Goal: Book appointment/travel/reservation

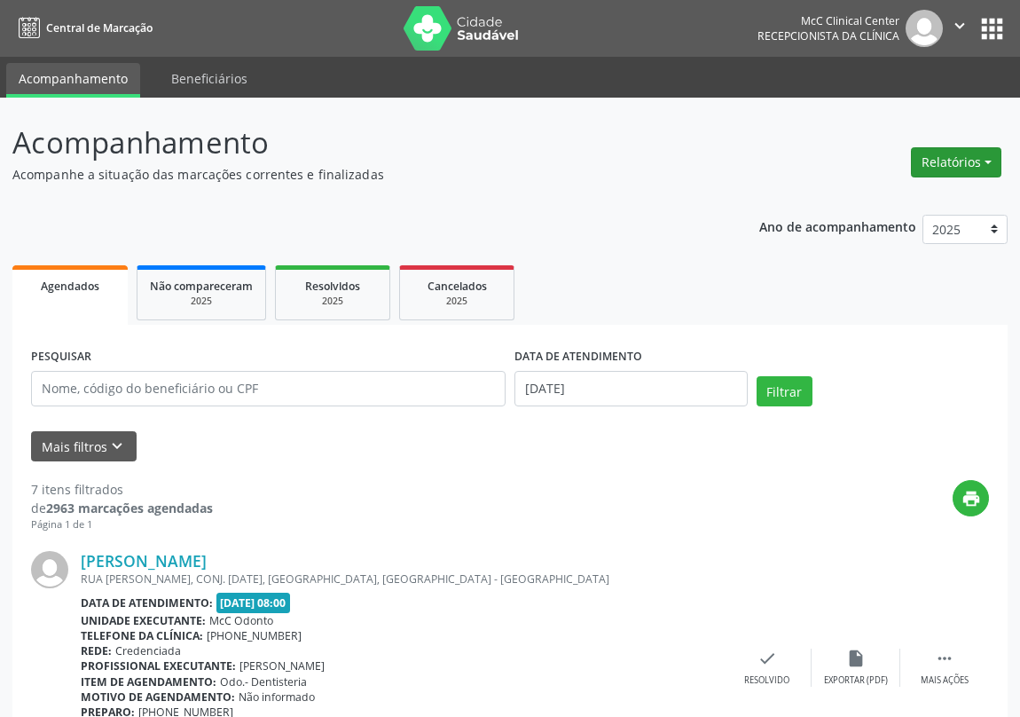
click at [956, 153] on button "Relatórios" at bounding box center [956, 162] width 90 height 30
click at [860, 204] on link "Agendamentos" at bounding box center [906, 199] width 191 height 25
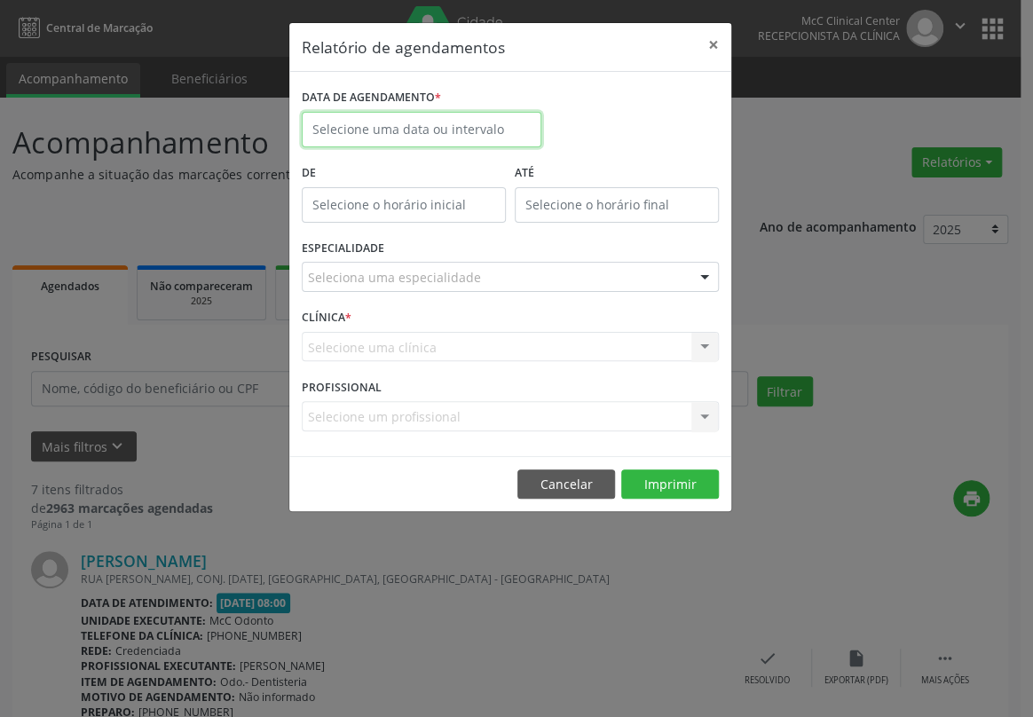
click at [421, 122] on input "text" at bounding box center [421, 129] width 239 height 35
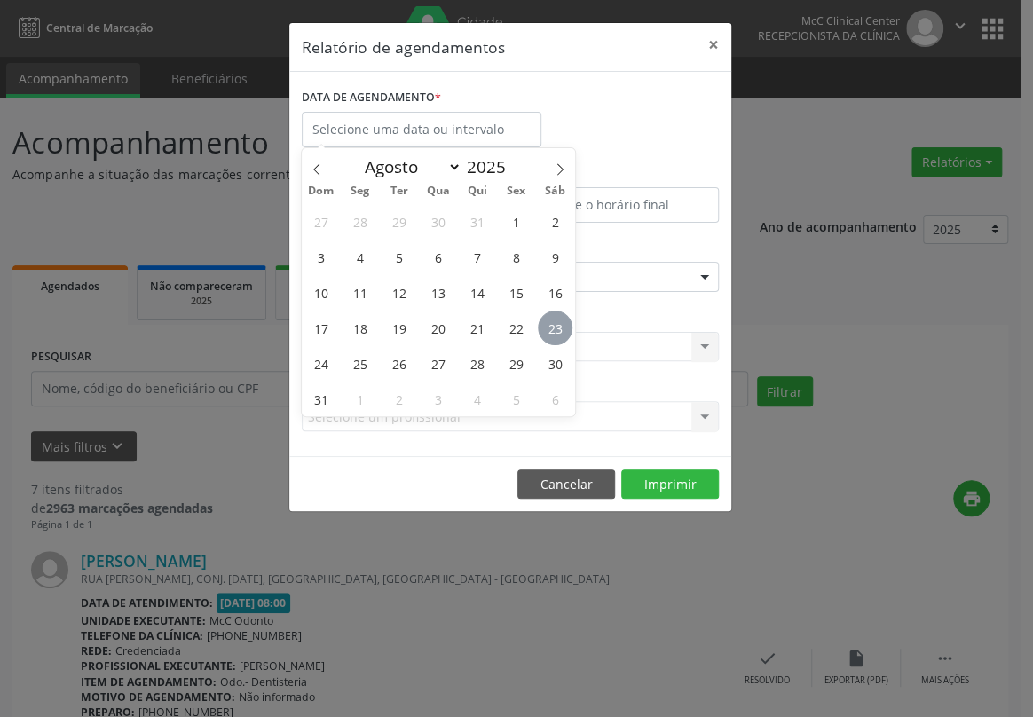
click at [551, 328] on span "23" at bounding box center [555, 327] width 35 height 35
type input "[DATE]"
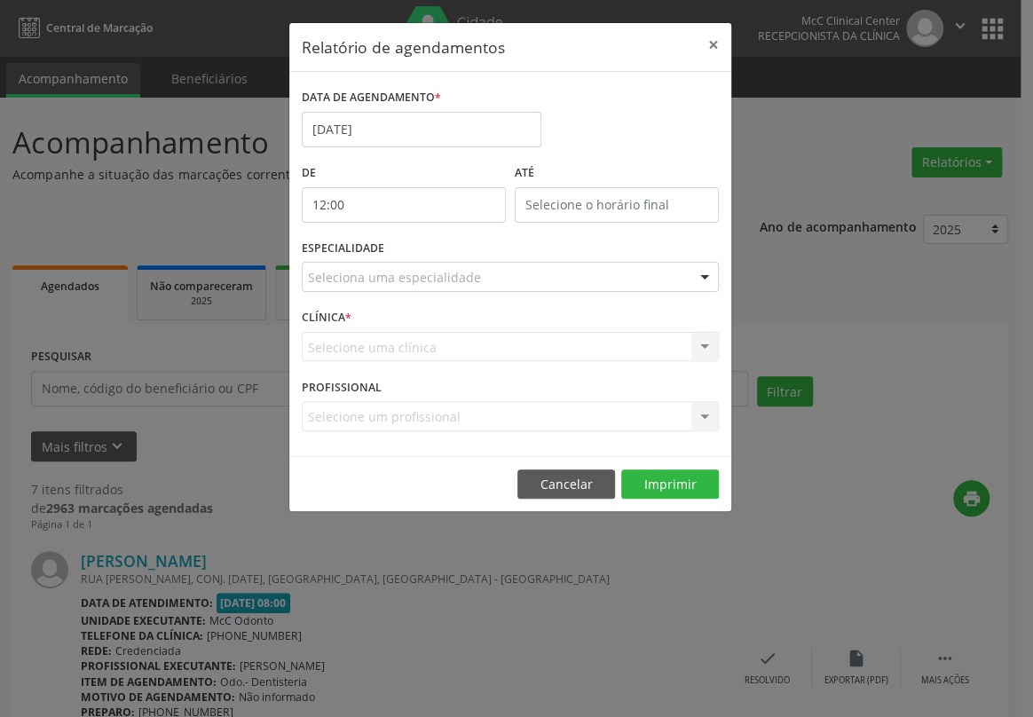
click at [435, 209] on input "12:00" at bounding box center [404, 204] width 204 height 35
click at [423, 248] on span at bounding box center [429, 251] width 12 height 18
type input "11:00"
type input "11"
click at [423, 248] on span at bounding box center [429, 251] width 12 height 18
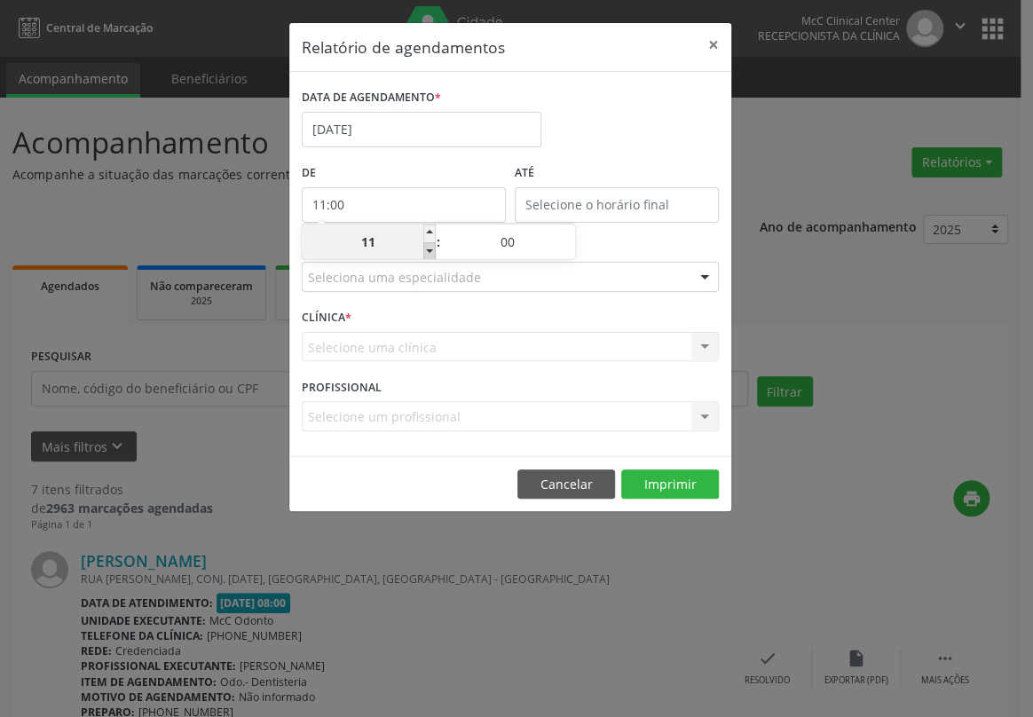
type input "10:00"
type input "10"
click at [423, 248] on span at bounding box center [429, 251] width 12 height 18
type input "09:00"
type input "09"
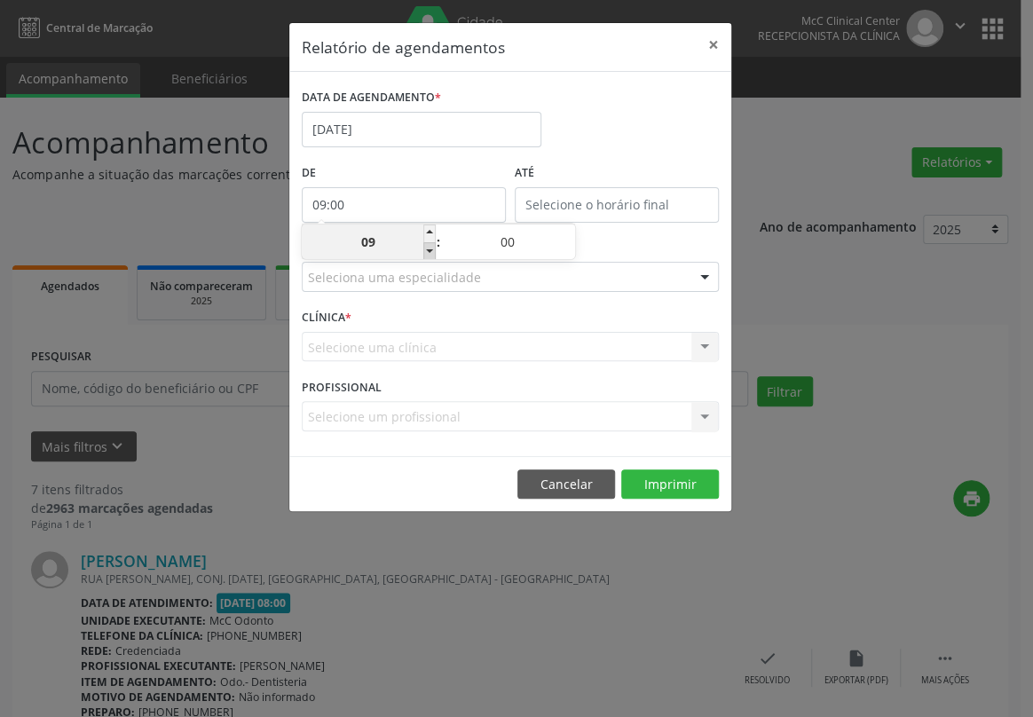
click at [423, 248] on span at bounding box center [429, 251] width 12 height 18
type input "08:00"
type input "08"
click at [597, 192] on input "12:00" at bounding box center [616, 204] width 204 height 35
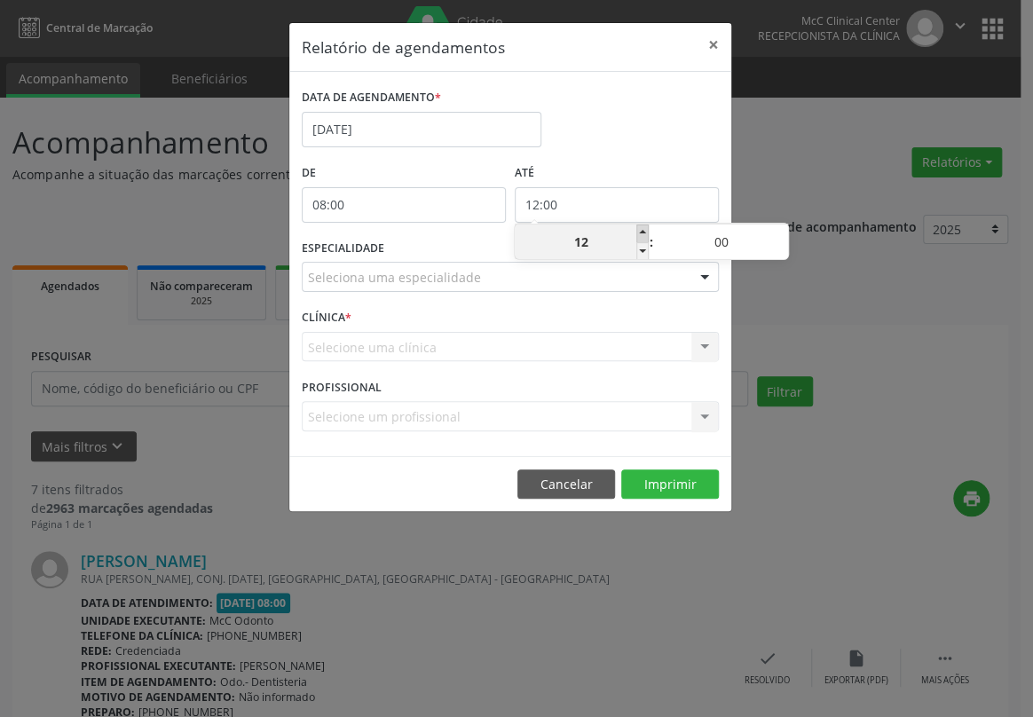
click at [638, 233] on span at bounding box center [642, 233] width 12 height 18
type input "13:00"
type input "13"
click at [638, 233] on span at bounding box center [642, 233] width 12 height 18
type input "14:00"
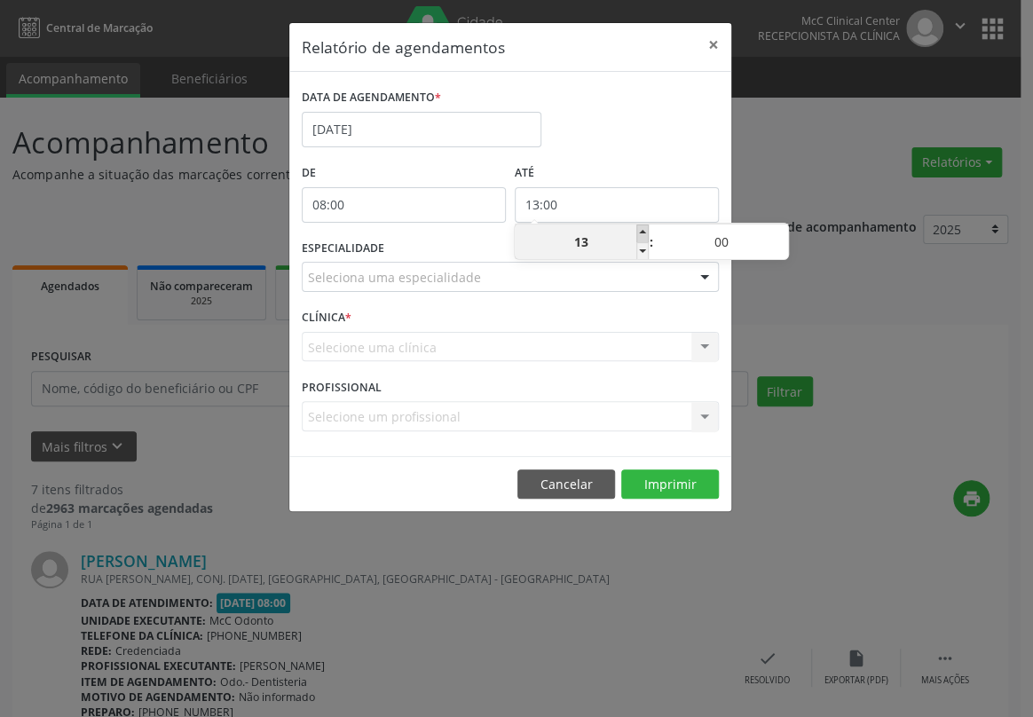
type input "14"
click at [638, 233] on span at bounding box center [642, 233] width 12 height 18
type input "15:00"
type input "15"
click at [638, 233] on span at bounding box center [642, 233] width 12 height 18
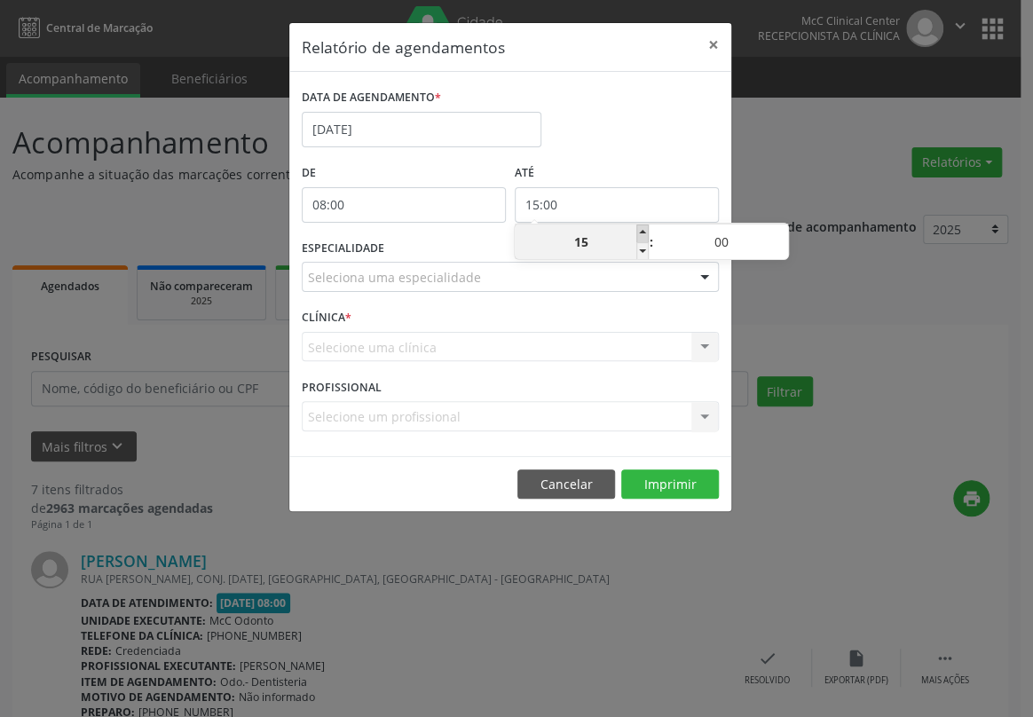
type input "16:00"
type input "16"
click at [638, 233] on span at bounding box center [642, 233] width 12 height 18
type input "17:00"
type input "17"
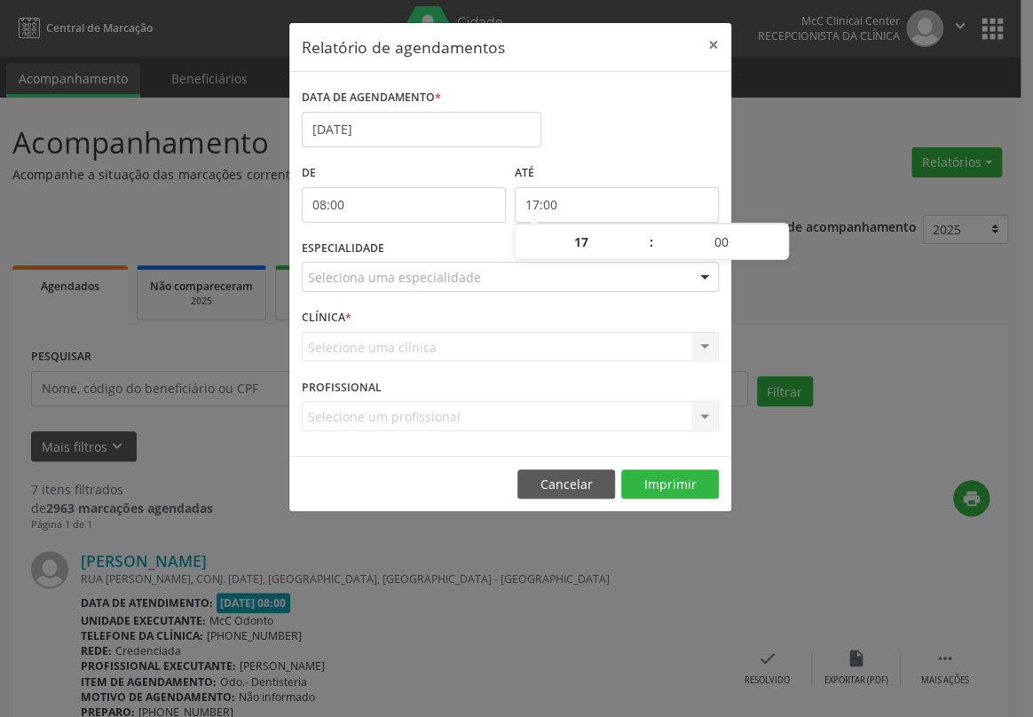
click at [480, 278] on div "Seleciona uma especialidade" at bounding box center [510, 277] width 417 height 30
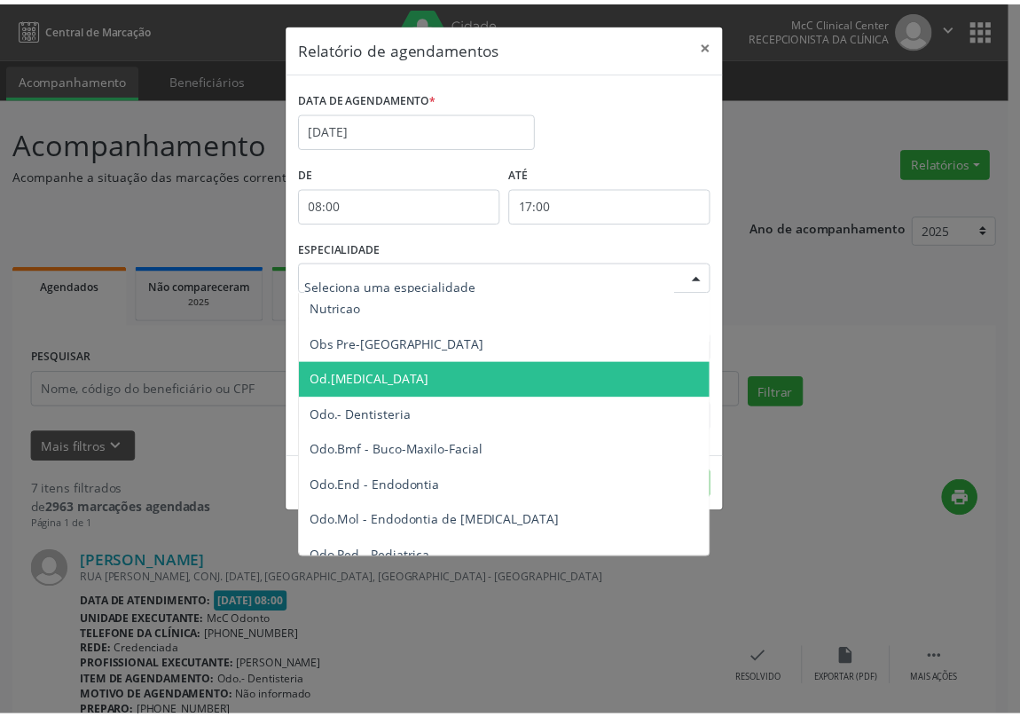
scroll to position [1854, 0]
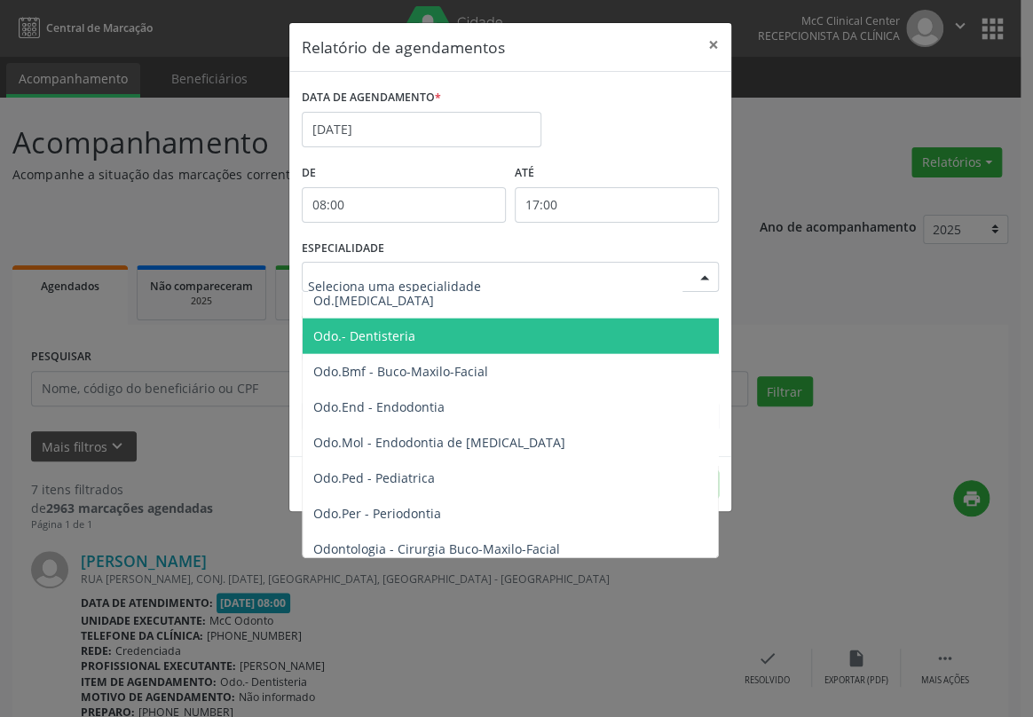
click at [451, 331] on span "Odo.- Dentisteria" at bounding box center [511, 335] width 418 height 35
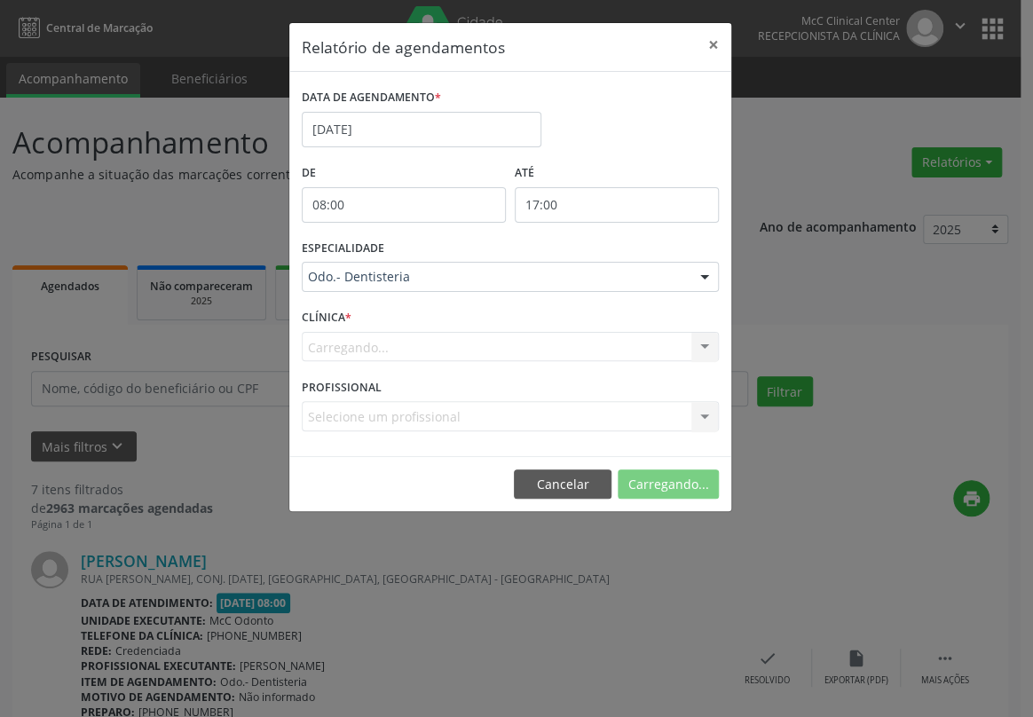
click at [451, 331] on span "Odo.- Dentisteria" at bounding box center [511, 335] width 418 height 35
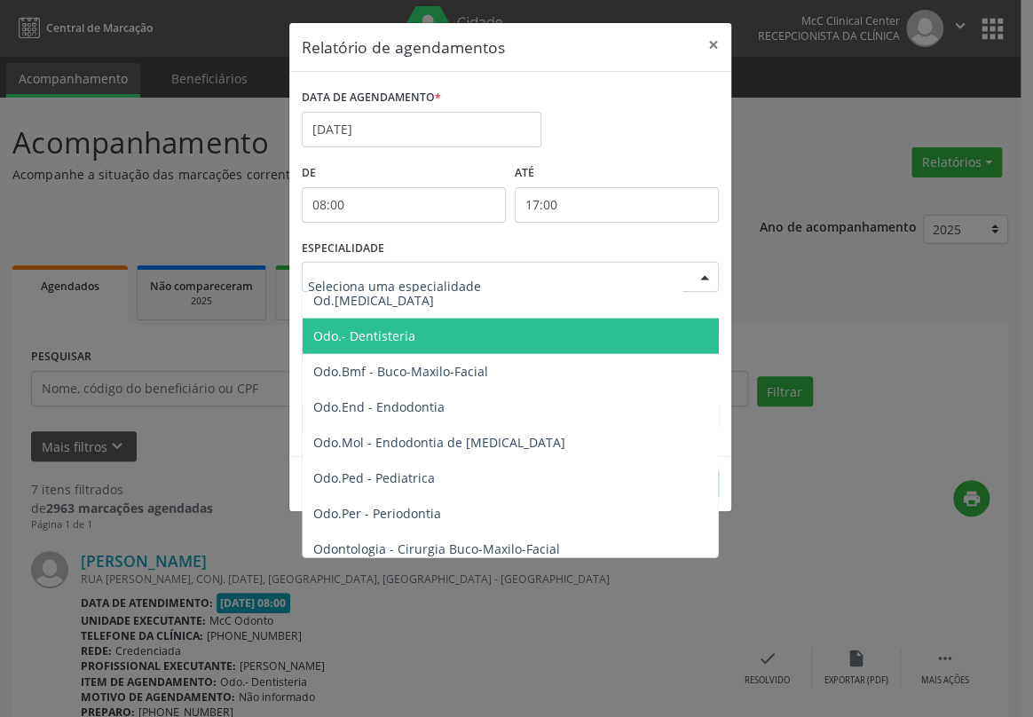
click at [405, 340] on span "Odo.- Dentisteria" at bounding box center [364, 335] width 102 height 17
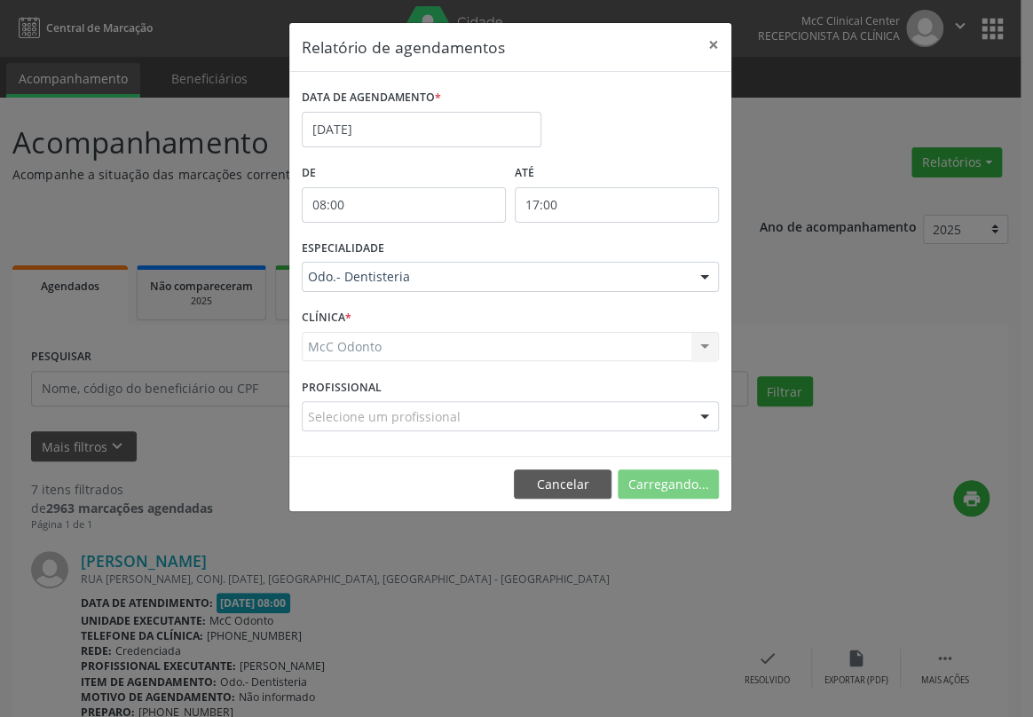
click at [405, 340] on span "Odo.- Dentisteria" at bounding box center [365, 335] width 105 height 17
click at [402, 342] on div "McC Odonto McC Odonto Nenhum resultado encontrado para: " " Não há nenhuma opçã…" at bounding box center [510, 347] width 417 height 30
click at [397, 259] on div "ESPECIALIDADE Seleciona uma especialidade Todas as especialidades Alergologia A…" at bounding box center [510, 269] width 426 height 69
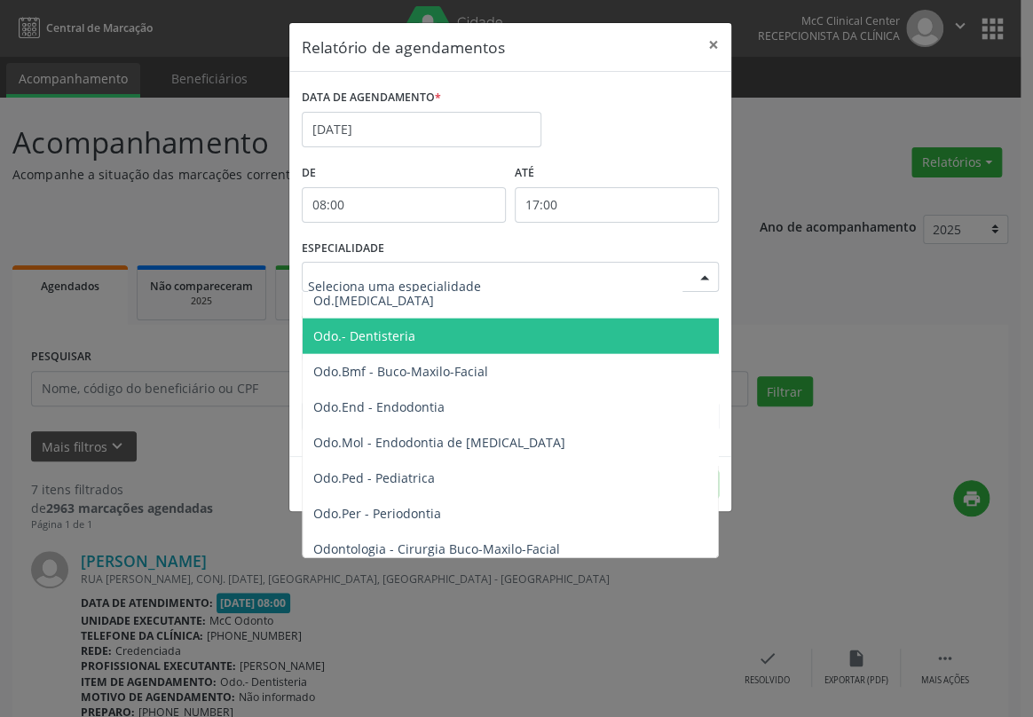
click at [397, 266] on div at bounding box center [510, 277] width 417 height 30
click at [373, 328] on span "Odo.- Dentisteria" at bounding box center [364, 335] width 102 height 17
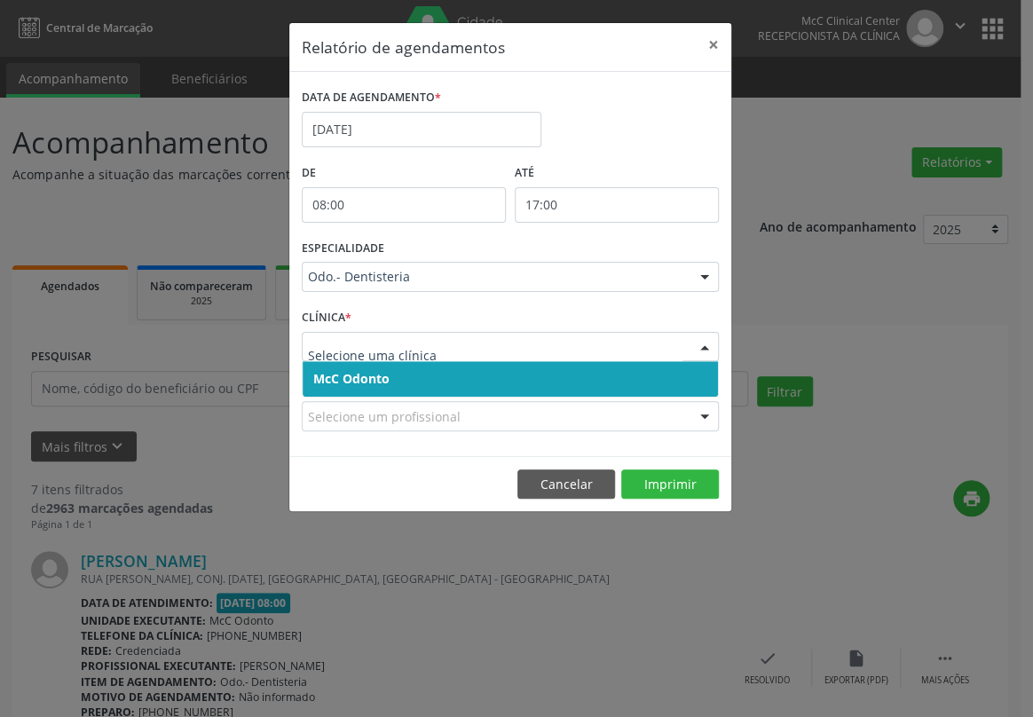
click at [368, 374] on span "McC Odonto" at bounding box center [351, 378] width 76 height 17
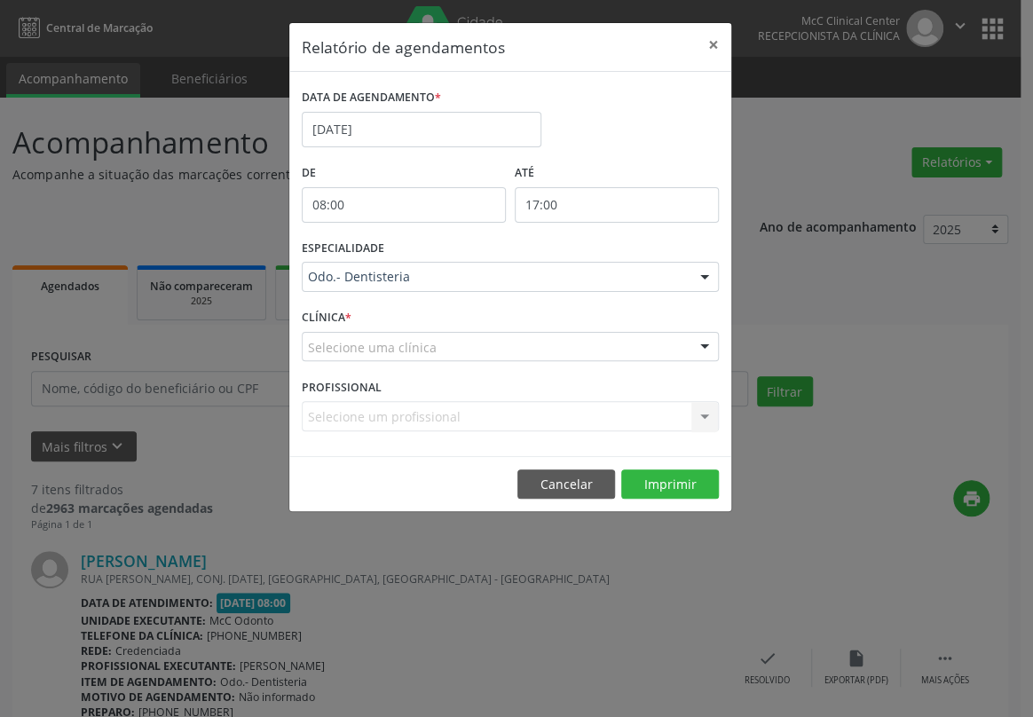
click at [368, 374] on span "McC Odonto" at bounding box center [350, 378] width 74 height 17
click at [649, 470] on button "Imprimir" at bounding box center [670, 484] width 98 height 30
drag, startPoint x: 713, startPoint y: 40, endPoint x: 700, endPoint y: 43, distance: 13.8
click at [708, 43] on button "×" at bounding box center [712, 44] width 35 height 43
